Goal: Participate in discussion: Engage in conversation with other users on a specific topic

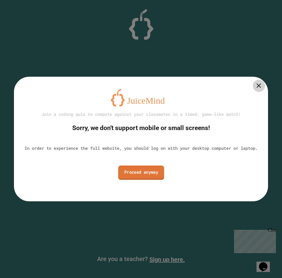
drag, startPoint x: 143, startPoint y: 174, endPoint x: 136, endPoint y: 149, distance: 25.6
click at [142, 174] on link "Proceed anyway" at bounding box center [141, 173] width 46 height 14
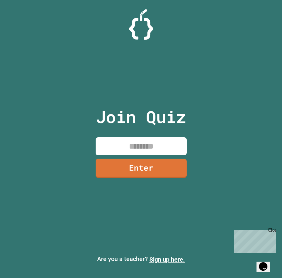
click at [147, 156] on div "Join Quiz Enter" at bounding box center [141, 139] width 102 height 248
click at [164, 152] on input at bounding box center [141, 147] width 91 height 18
type input "********"
click at [144, 164] on link "Enter" at bounding box center [141, 167] width 92 height 19
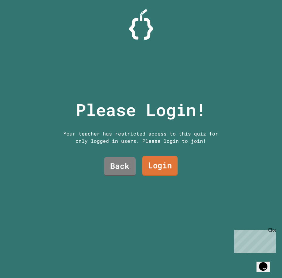
click at [161, 156] on link "Login" at bounding box center [160, 166] width 36 height 20
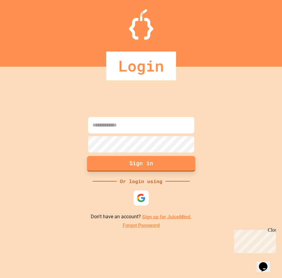
click at [158, 161] on button "Sign in" at bounding box center [141, 164] width 108 height 16
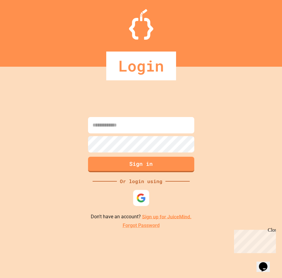
click at [143, 195] on img at bounding box center [141, 198] width 10 height 10
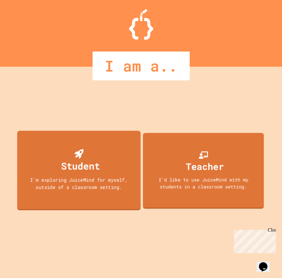
click at [99, 155] on div "Student" at bounding box center [79, 161] width 42 height 24
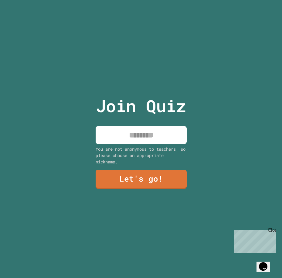
click at [138, 132] on input at bounding box center [141, 135] width 91 height 18
type input "*"
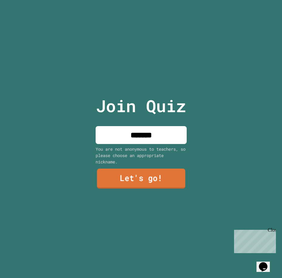
type input "*******"
click at [150, 185] on link "Let's go!" at bounding box center [141, 179] width 88 height 20
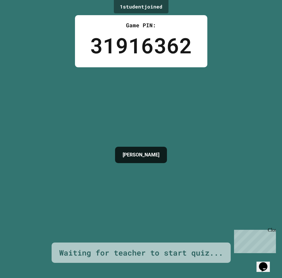
click at [267, 265] on icon "Opens Chat This icon Opens the chat window." at bounding box center [263, 267] width 10 height 10
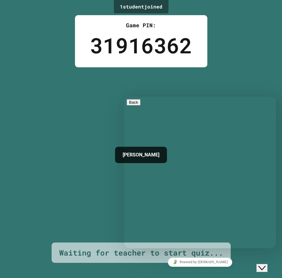
click at [244, 55] on div "1 student joined Game PIN: 31916362 [PERSON_NAME] Waiting for teacher to start …" at bounding box center [141, 139] width 282 height 278
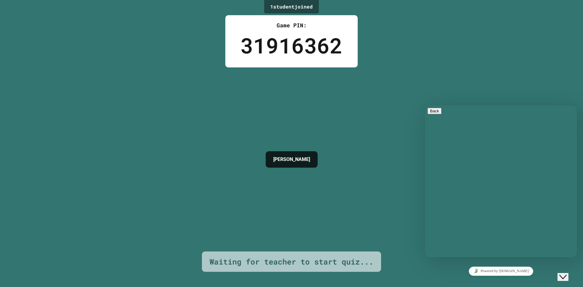
click at [282, 273] on icon "Close Chat This icon closes the chat window." at bounding box center [562, 276] width 7 height 7
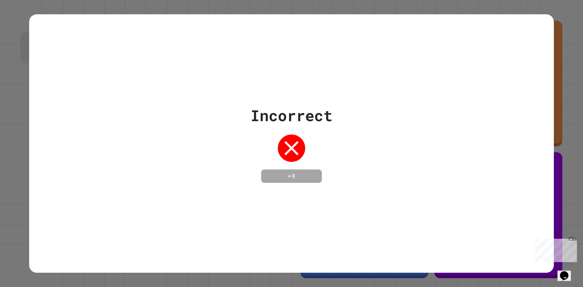
click at [282, 240] on div "Close" at bounding box center [573, 240] width 8 height 8
click at [282, 174] on h4 "+ 0" at bounding box center [291, 175] width 49 height 7
click at [282, 175] on h4 "+ 0" at bounding box center [291, 175] width 49 height 7
click at [282, 25] on div "Incorrect + 0" at bounding box center [291, 143] width 583 height 287
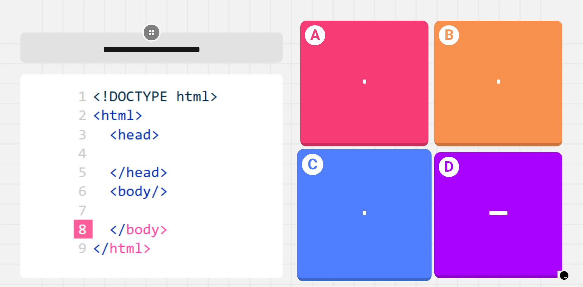
click at [282, 193] on div "*" at bounding box center [364, 213] width 134 height 41
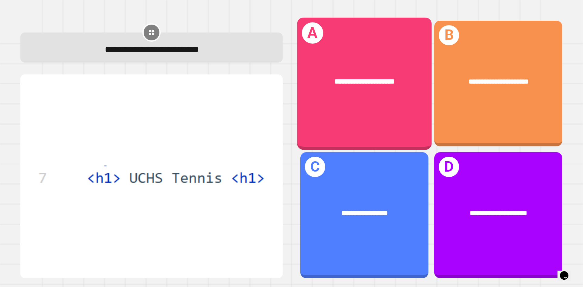
click at [282, 93] on div "**********" at bounding box center [364, 81] width 134 height 41
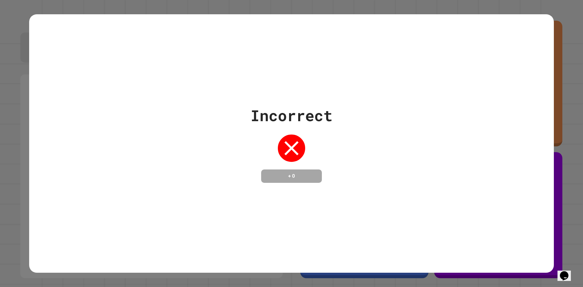
drag, startPoint x: 361, startPoint y: 93, endPoint x: 241, endPoint y: 148, distance: 132.0
drag, startPoint x: 287, startPoint y: 143, endPoint x: 285, endPoint y: 146, distance: 3.4
drag, startPoint x: 285, startPoint y: 146, endPoint x: 275, endPoint y: 159, distance: 16.7
drag, startPoint x: 274, startPoint y: 162, endPoint x: 272, endPoint y: 165, distance: 3.8
click at [282, 142] on icon at bounding box center [291, 148] width 14 height 14
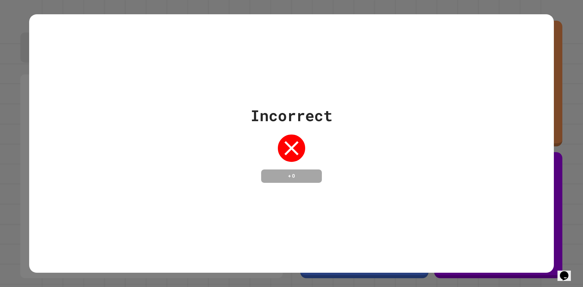
click at [282, 136] on icon at bounding box center [291, 148] width 24 height 24
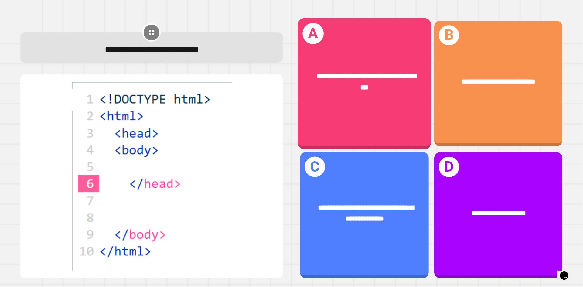
click at [282, 177] on div "**********" at bounding box center [364, 215] width 128 height 126
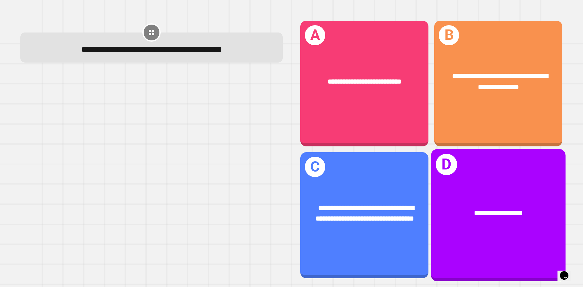
click at [282, 193] on div "**********" at bounding box center [498, 213] width 134 height 41
